Goal: Information Seeking & Learning: Learn about a topic

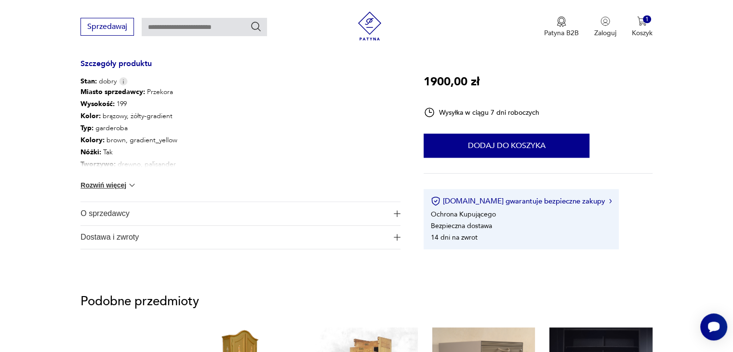
click at [145, 217] on span "O sprzedawcy" at bounding box center [233, 213] width 306 height 23
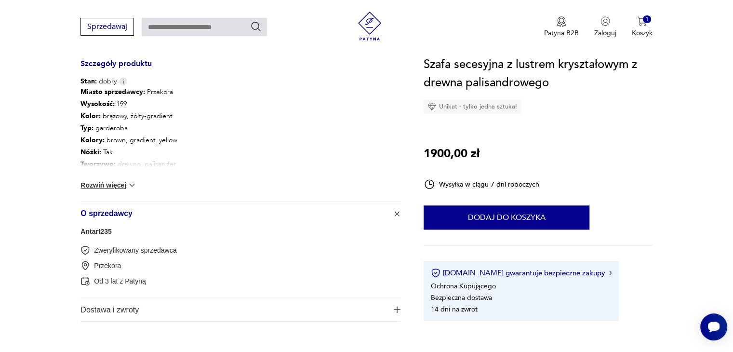
scroll to position [626, 0]
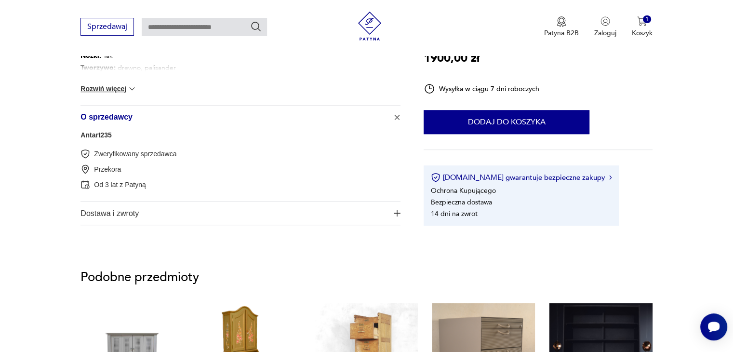
click at [148, 211] on span "Dostawa i zwroty" at bounding box center [233, 212] width 306 height 23
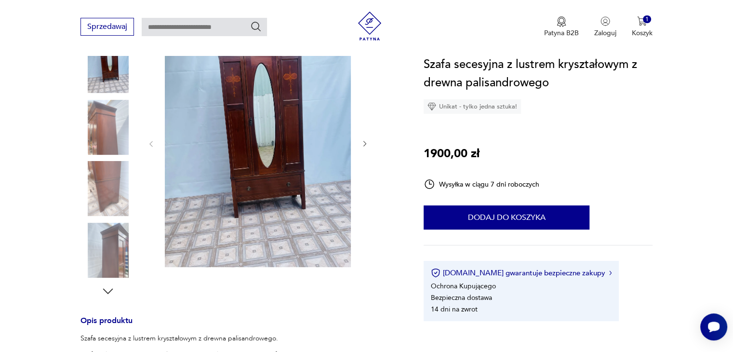
scroll to position [193, 0]
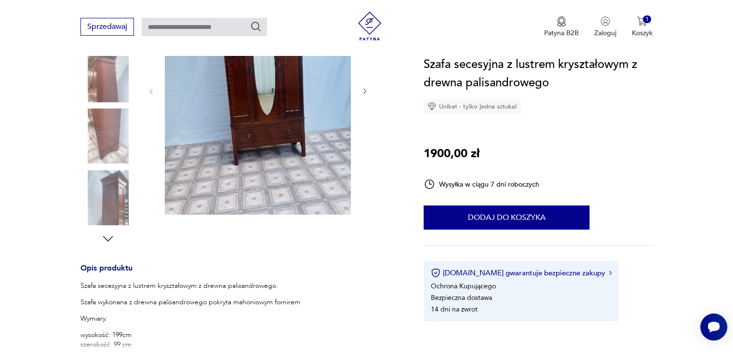
click at [106, 233] on icon "button" at bounding box center [108, 238] width 14 height 14
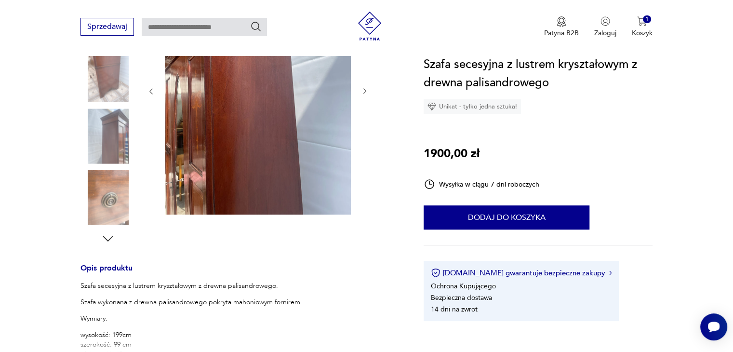
click at [107, 238] on icon "button" at bounding box center [108, 238] width 14 height 14
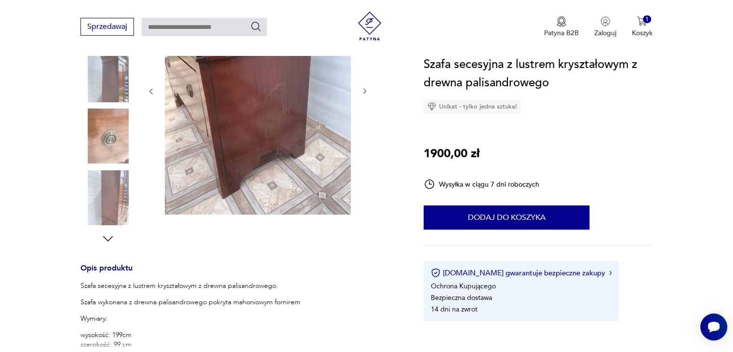
click at [107, 238] on icon "button" at bounding box center [108, 238] width 14 height 14
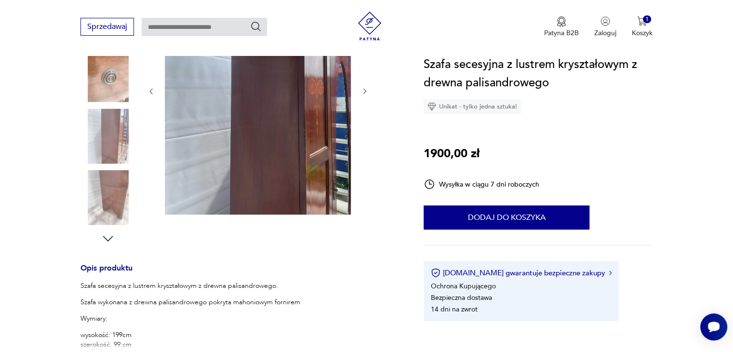
click at [107, 238] on icon "button" at bounding box center [108, 238] width 14 height 14
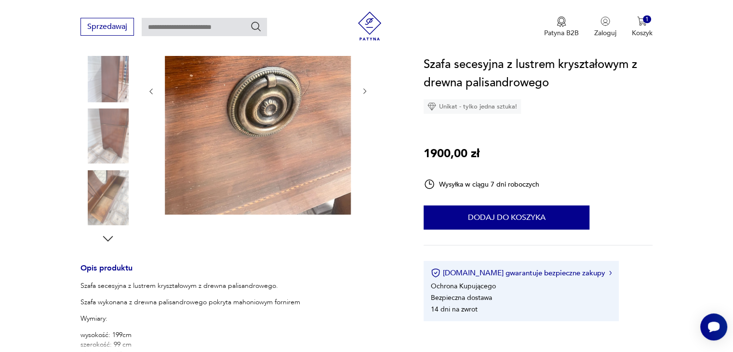
click at [107, 238] on icon "button" at bounding box center [108, 238] width 14 height 14
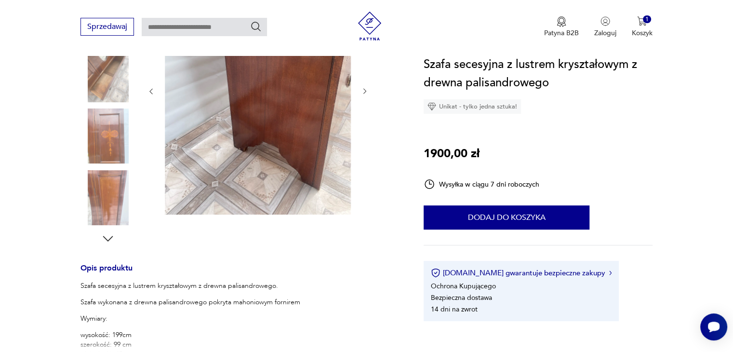
click at [107, 238] on icon "button" at bounding box center [108, 238] width 14 height 14
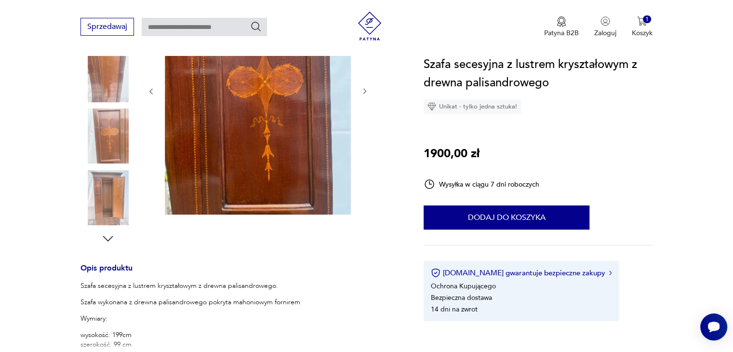
click at [107, 238] on icon "button" at bounding box center [108, 238] width 14 height 14
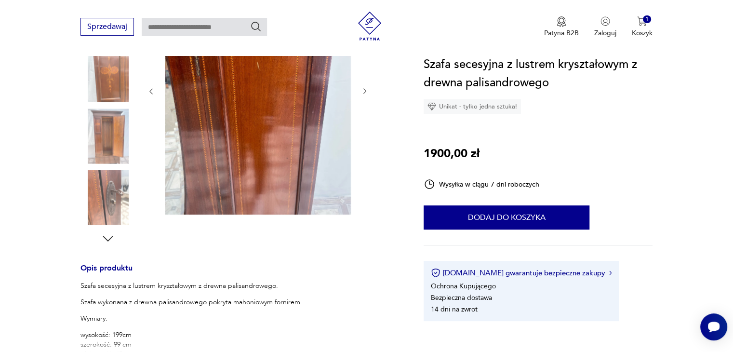
click at [107, 238] on icon "button" at bounding box center [108, 238] width 14 height 14
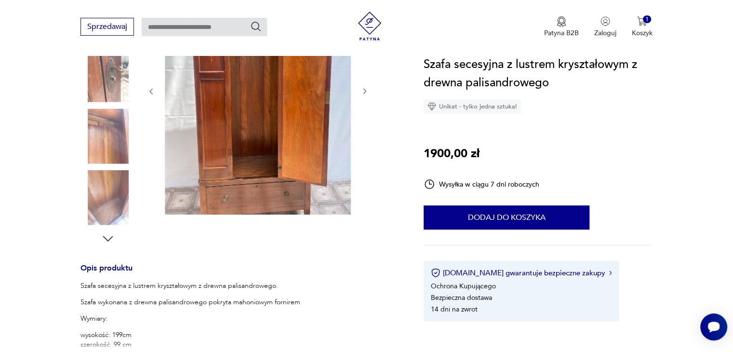
click at [107, 238] on icon "button" at bounding box center [108, 238] width 14 height 14
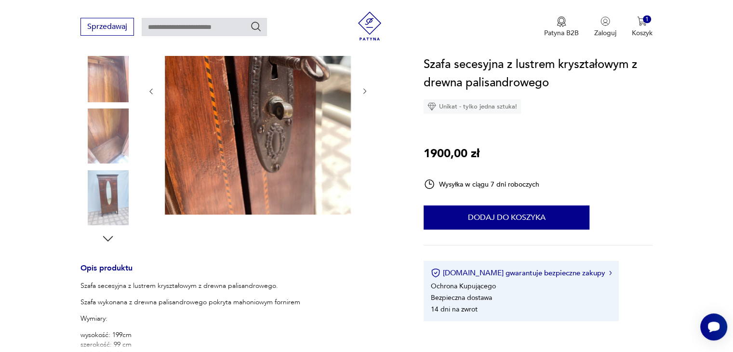
click at [107, 238] on icon "button" at bounding box center [108, 238] width 14 height 14
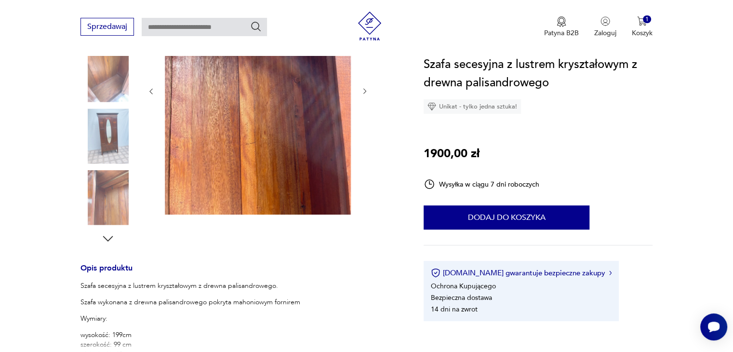
click at [107, 238] on icon "button" at bounding box center [108, 238] width 14 height 14
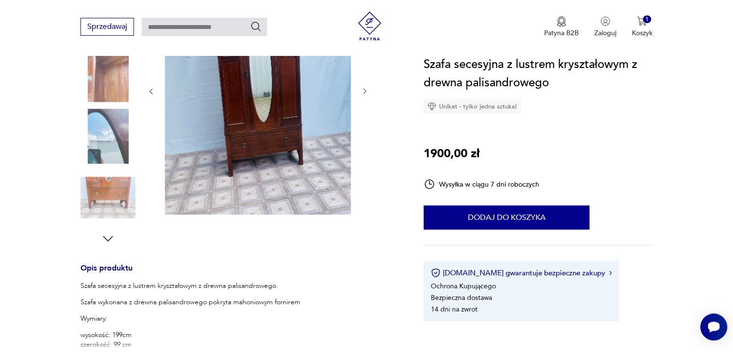
click at [108, 87] on img at bounding box center [107, 74] width 55 height 55
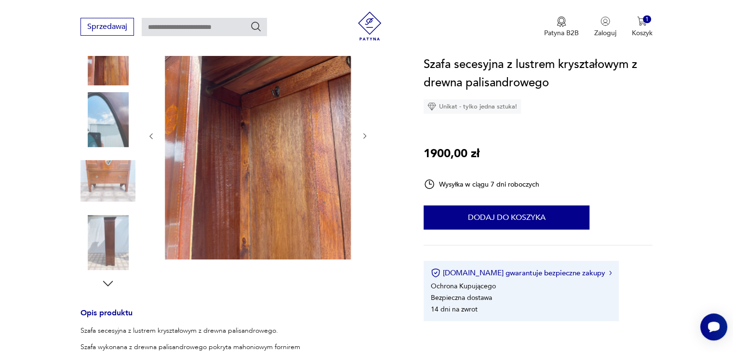
scroll to position [96, 0]
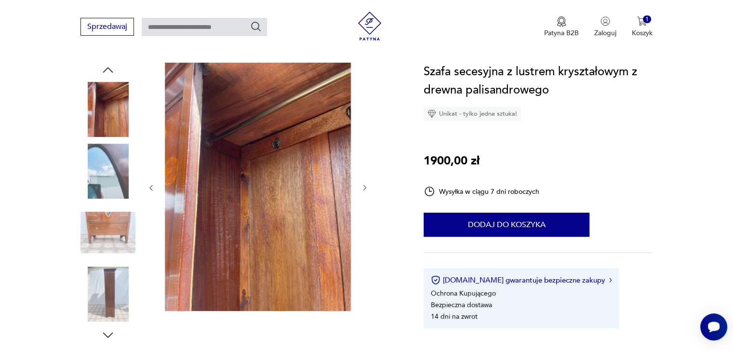
click at [107, 331] on icon "button" at bounding box center [108, 335] width 14 height 14
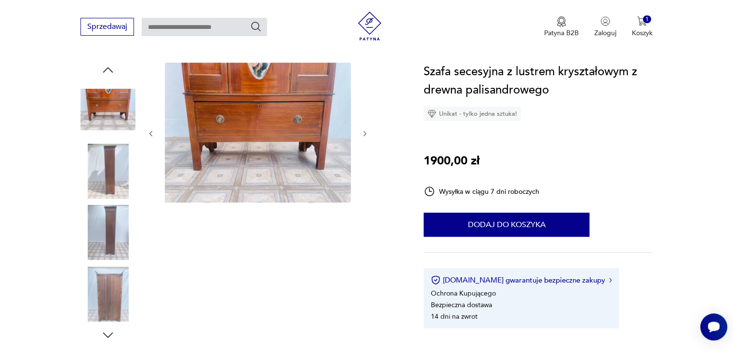
click at [107, 331] on icon "button" at bounding box center [108, 335] width 14 height 14
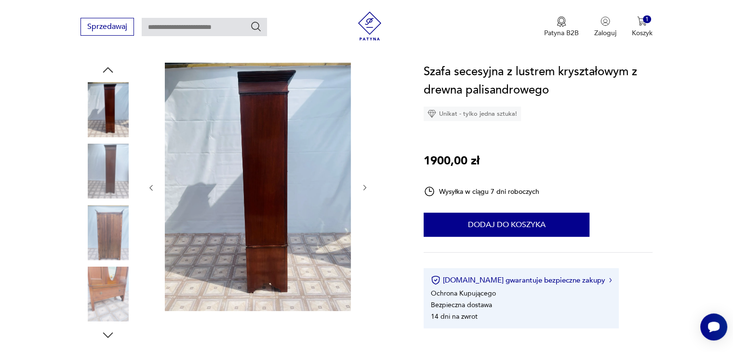
click at [107, 331] on icon "button" at bounding box center [108, 335] width 14 height 14
